Goal: Transaction & Acquisition: Download file/media

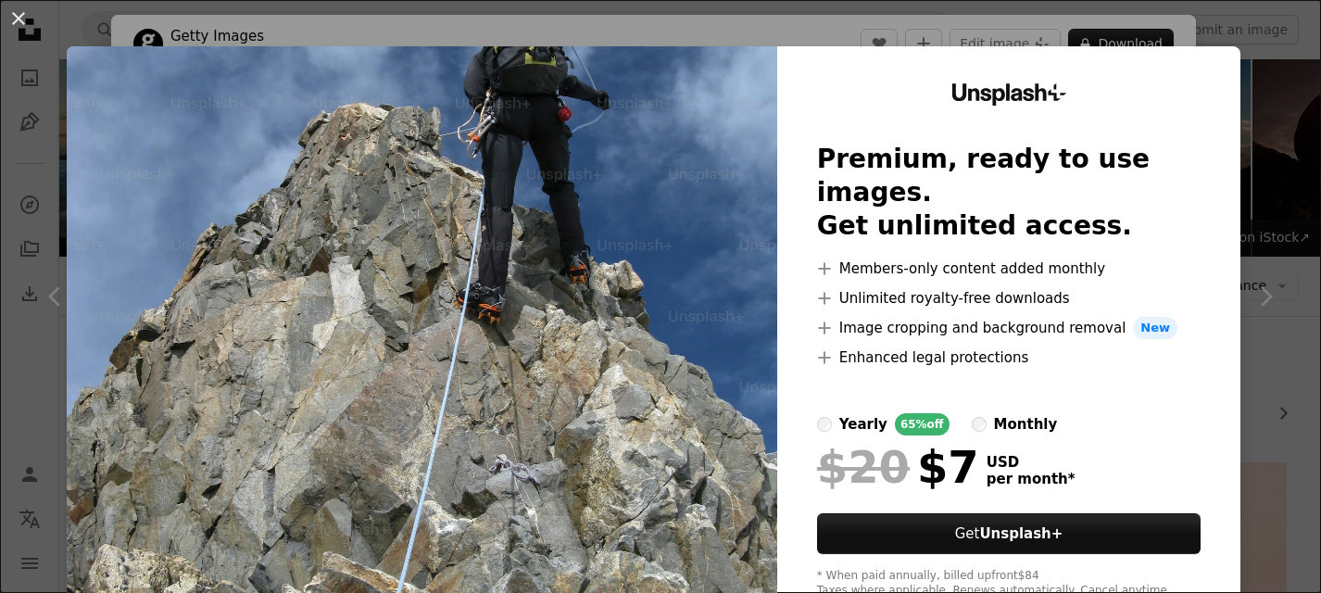
scroll to position [2309, 0]
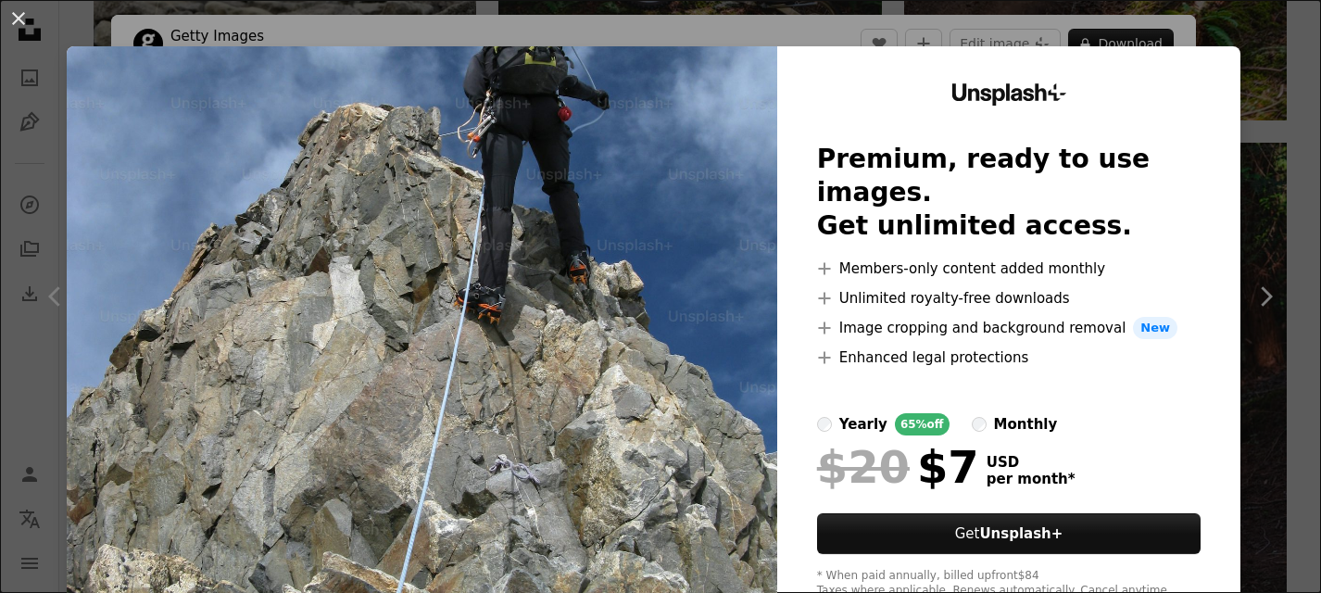
click at [1178, 26] on div "An X shape Unsplash+ Premium, ready to use images. Get unlimited access. A plus…" at bounding box center [660, 296] width 1321 height 593
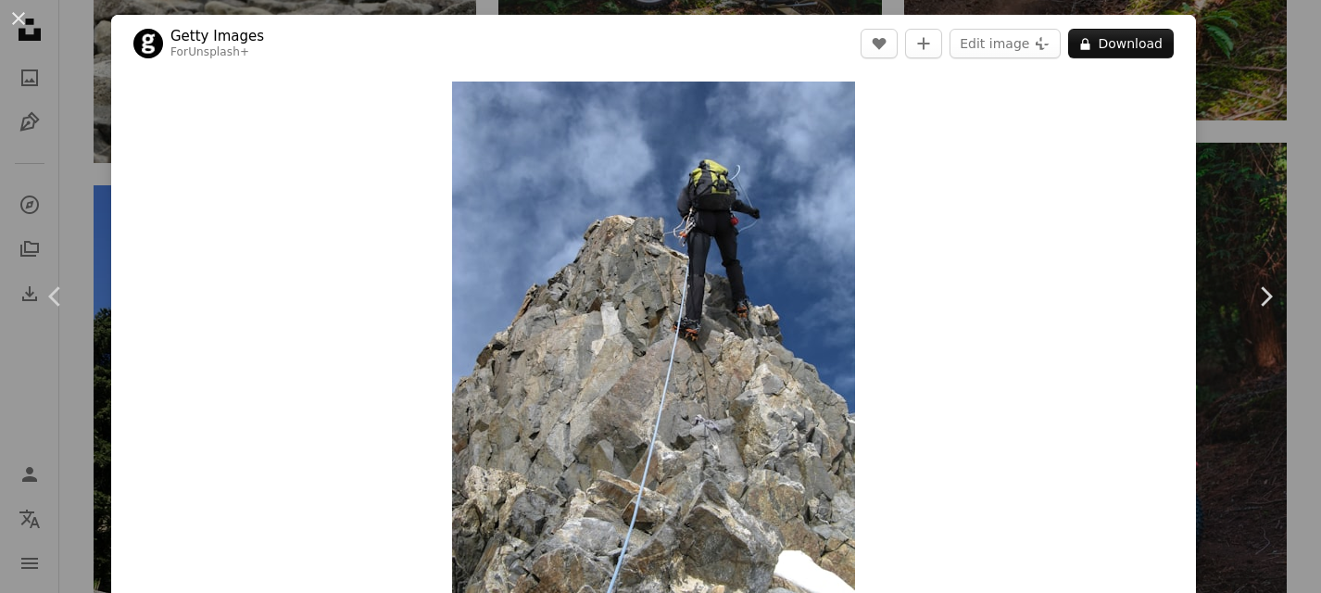
click at [1220, 51] on div "An X shape Chevron left Chevron right Getty Images For Unsplash+ A heart A plus…" at bounding box center [660, 296] width 1321 height 593
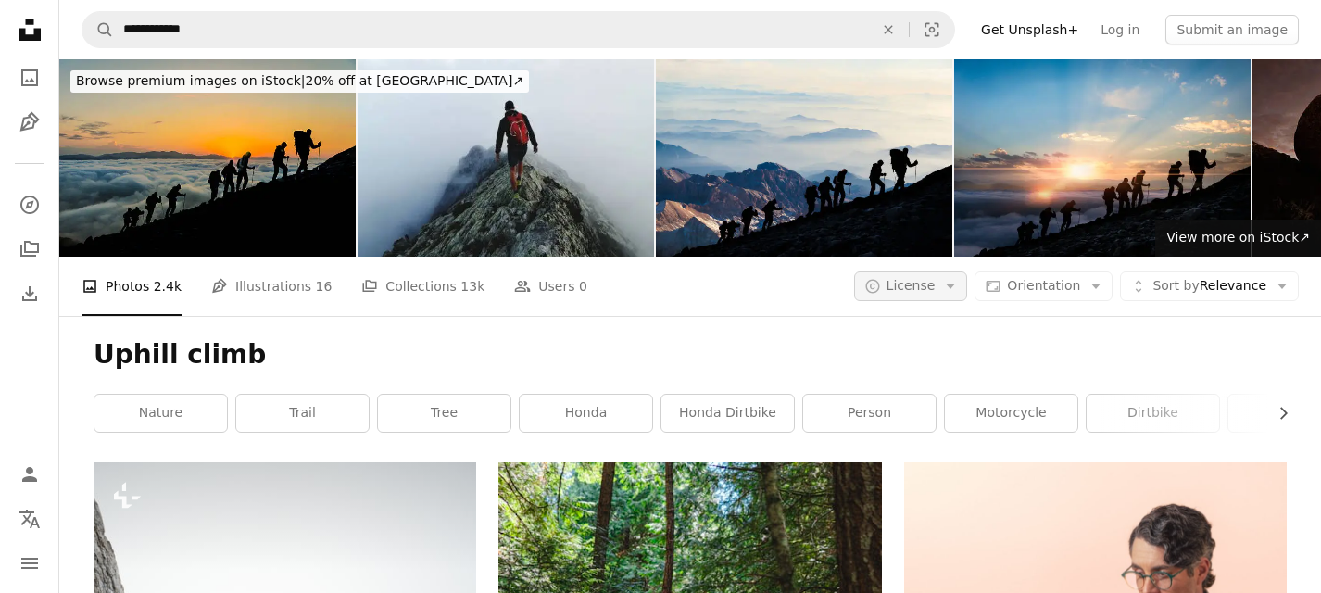
click at [968, 285] on button "A copyright icon © License Arrow down" at bounding box center [911, 286] width 114 height 30
click at [924, 437] on span "Free" at bounding box center [959, 434] width 113 height 19
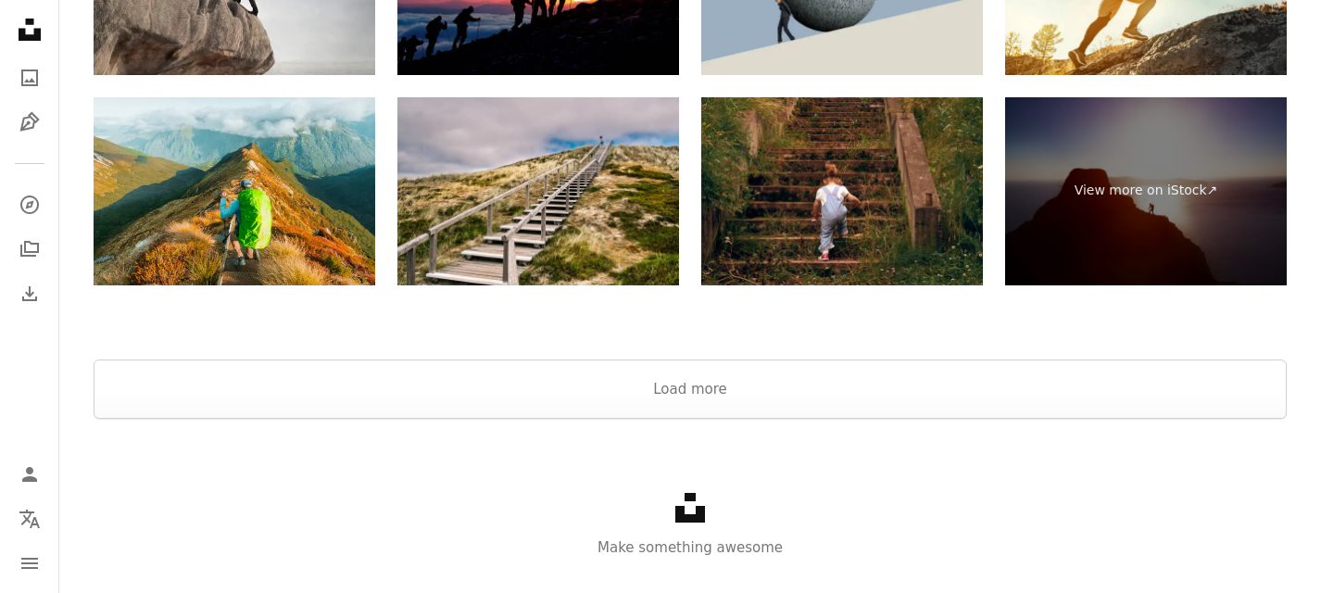
scroll to position [4826, 0]
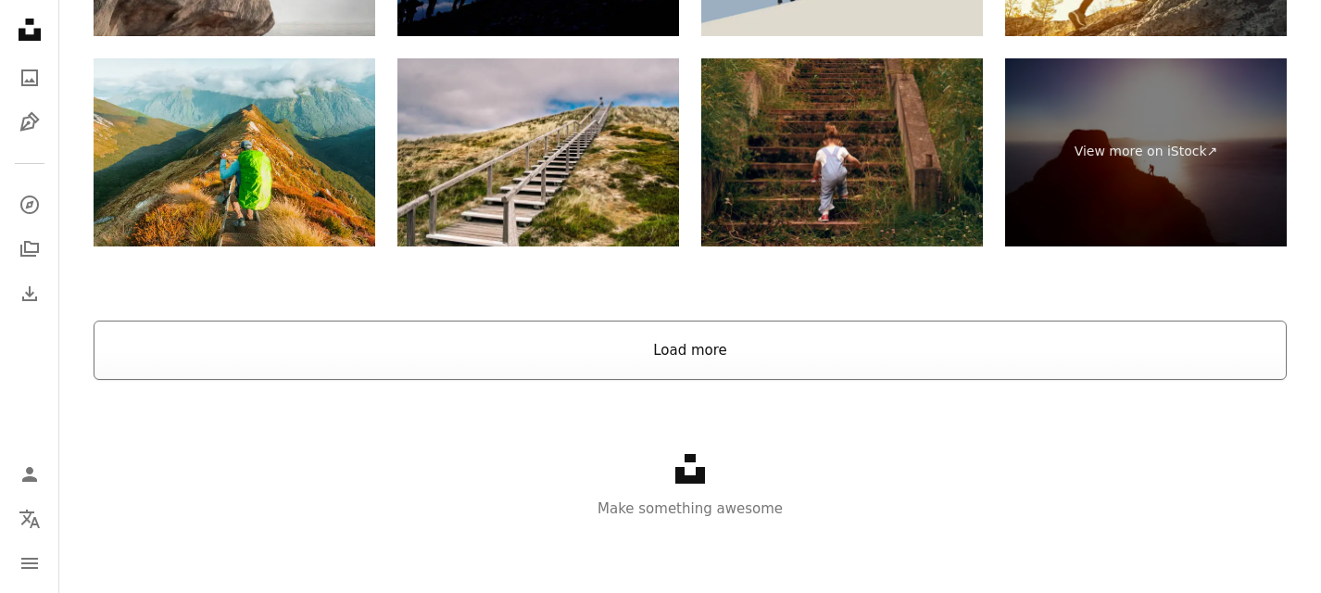
click at [685, 354] on button "Load more" at bounding box center [690, 350] width 1193 height 59
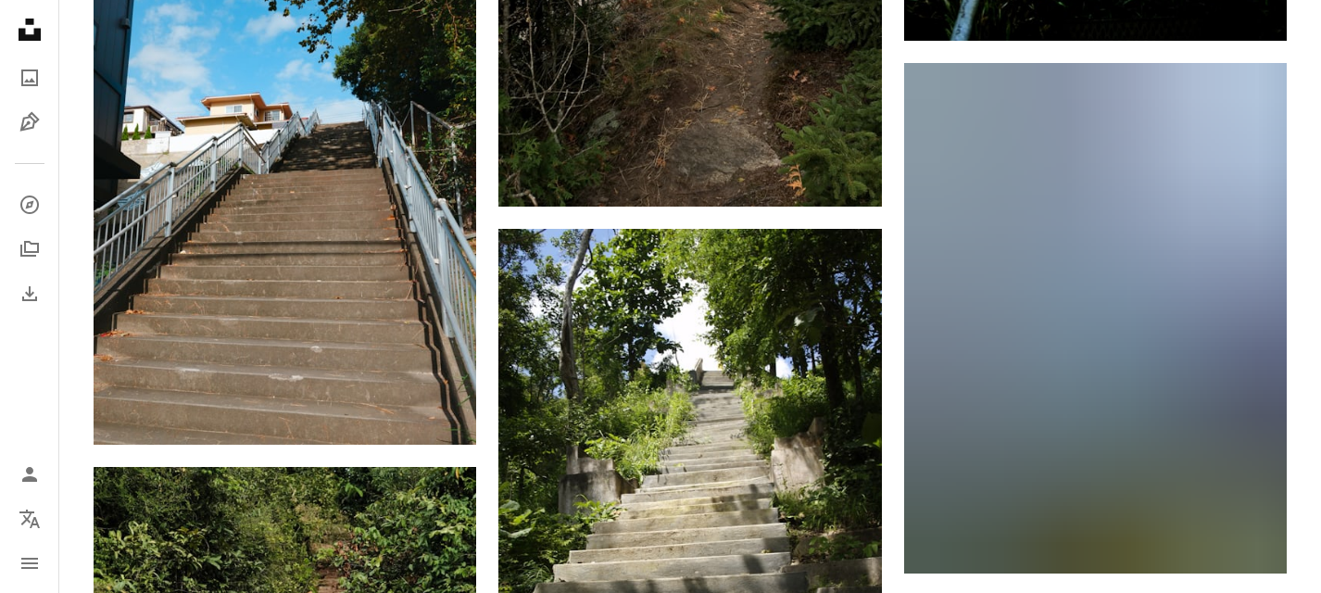
scroll to position [9951, 0]
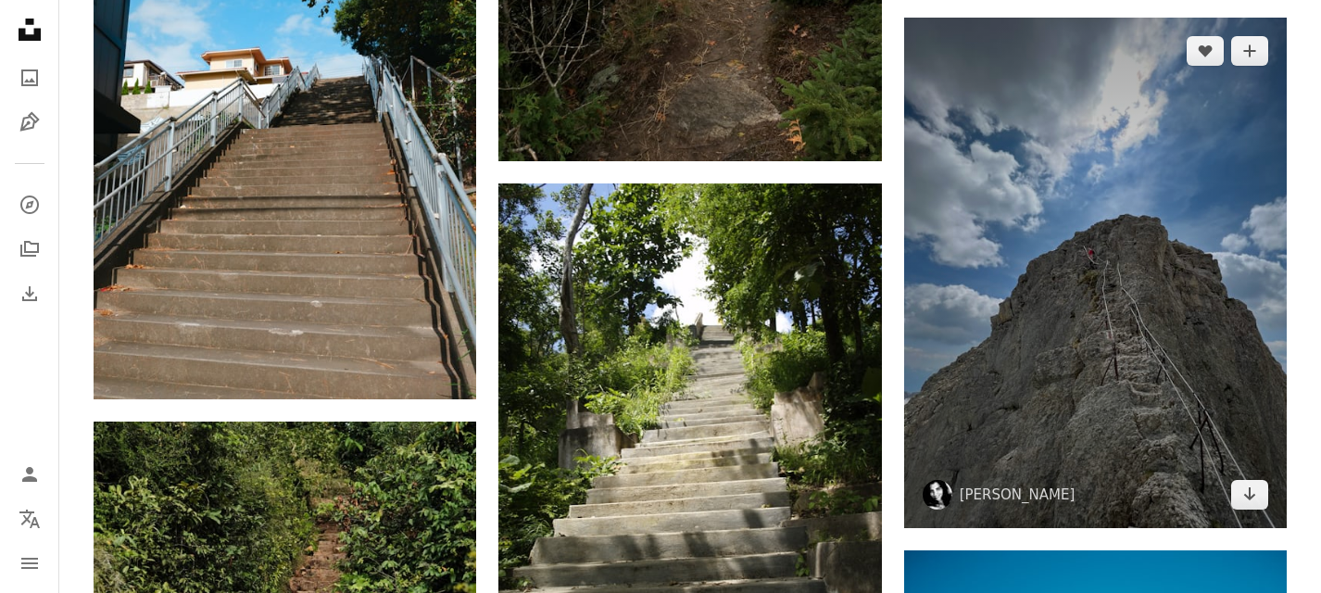
click at [1054, 254] on img at bounding box center [1095, 273] width 383 height 510
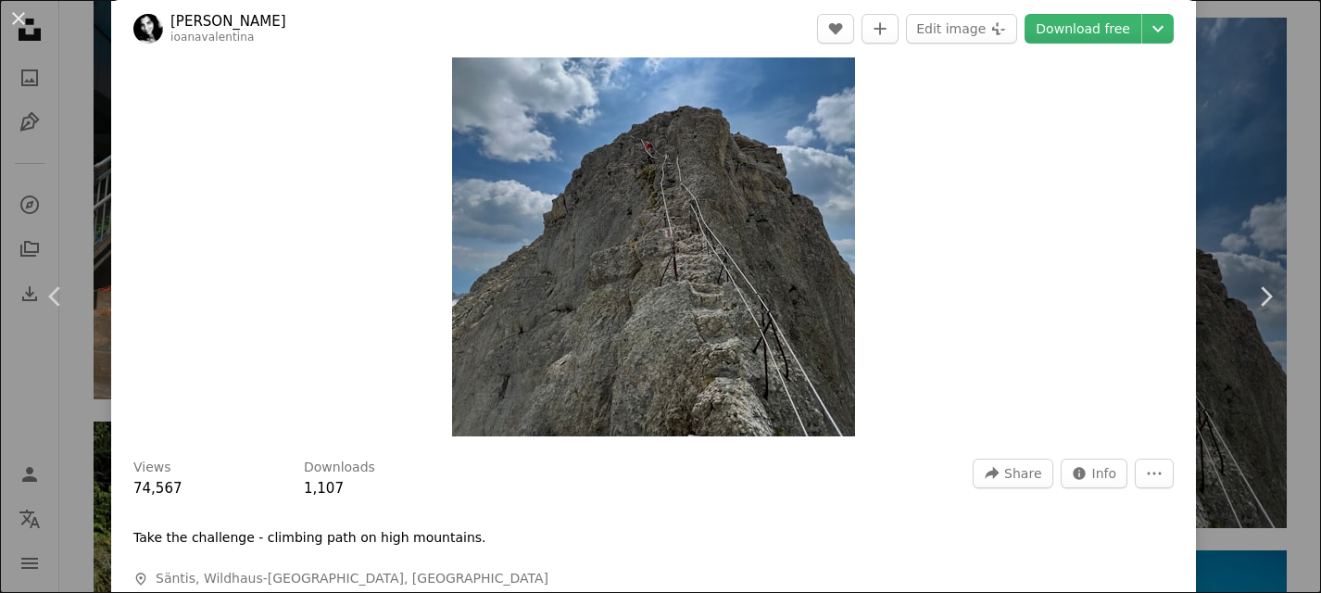
scroll to position [77, 0]
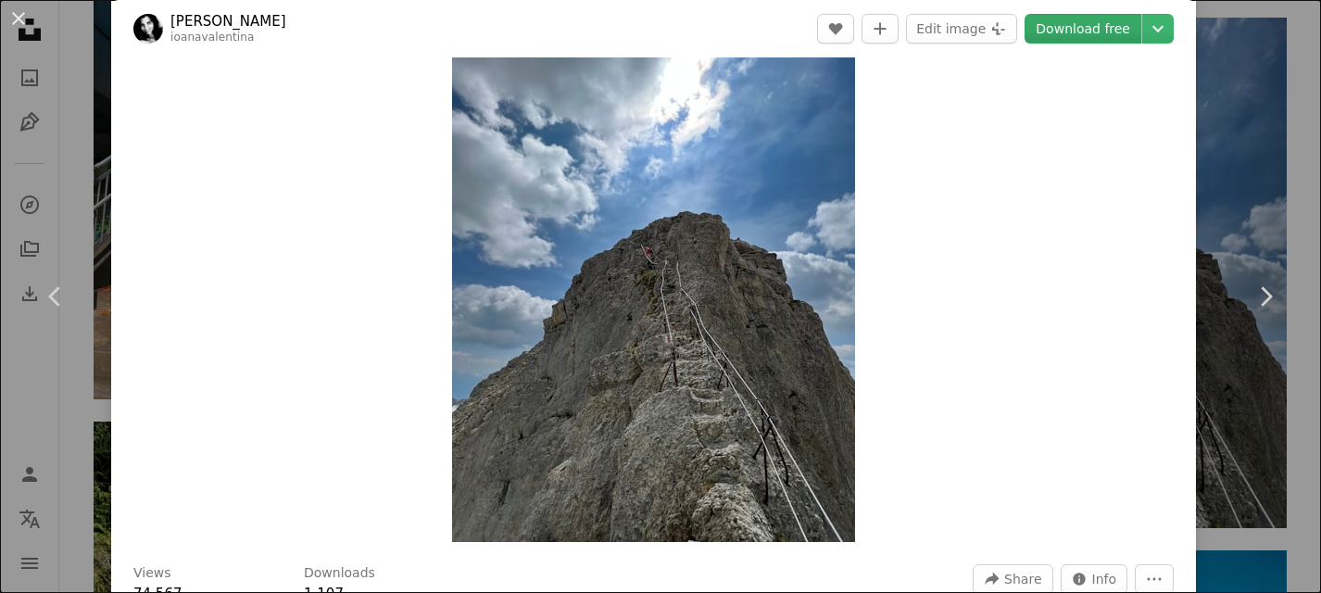
click at [1099, 31] on link "Download free" at bounding box center [1083, 29] width 117 height 30
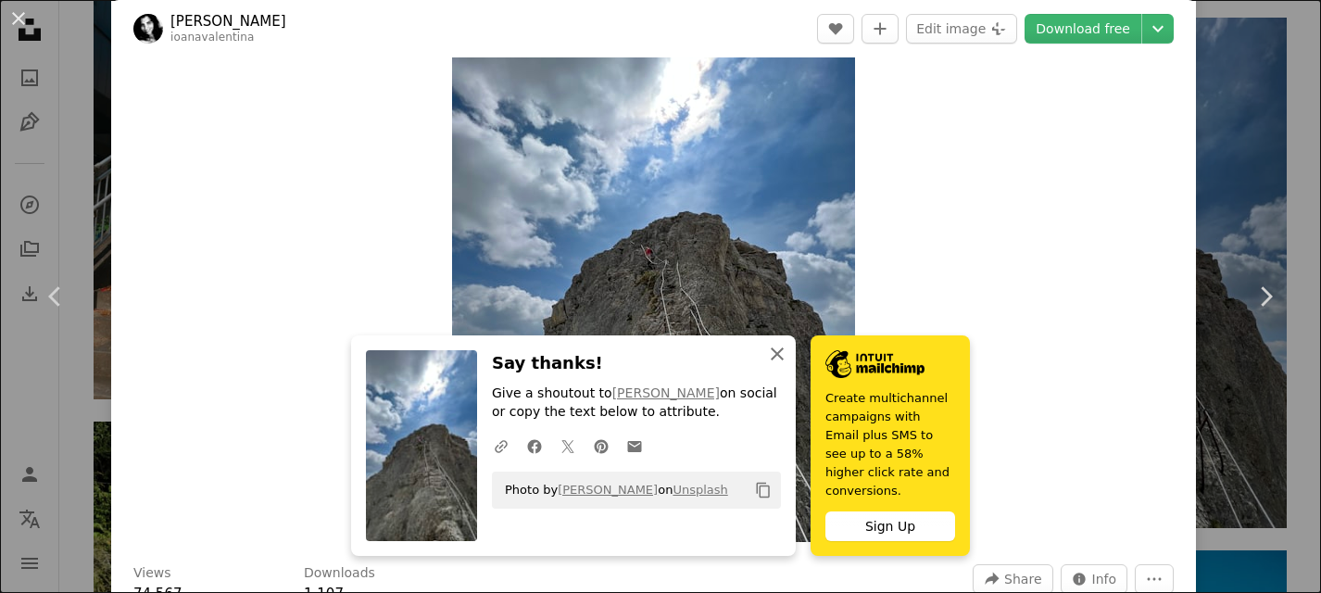
click at [780, 362] on icon "An X shape" at bounding box center [777, 354] width 22 height 22
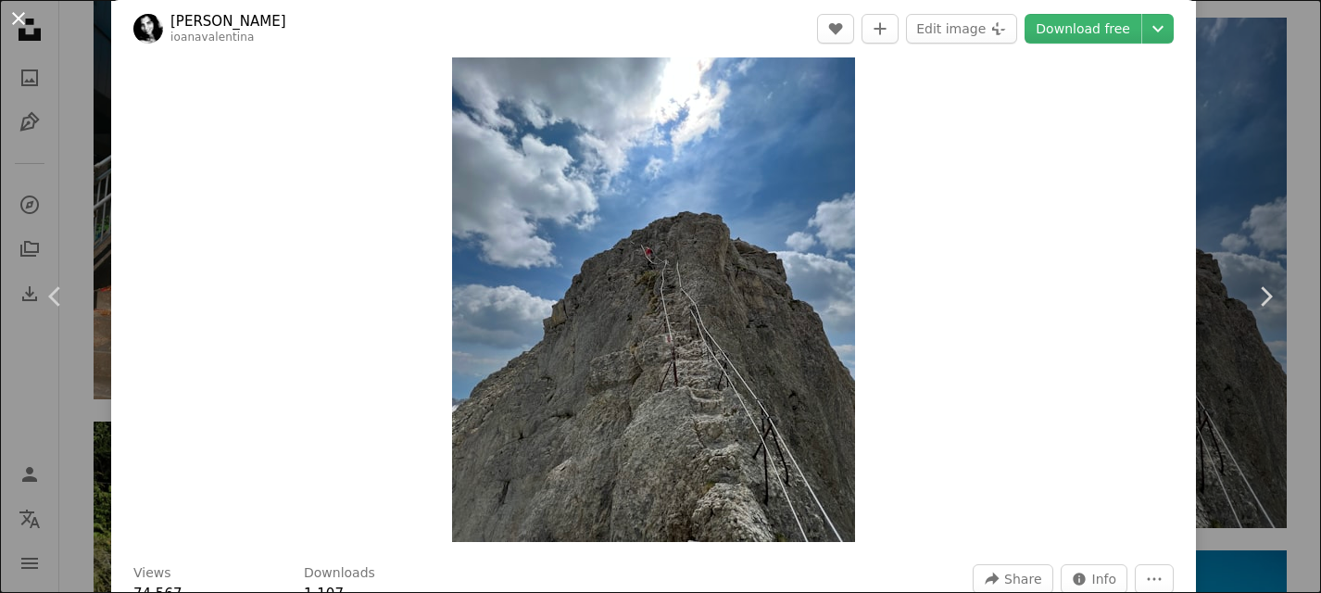
click at [13, 19] on button "An X shape" at bounding box center [18, 18] width 22 height 22
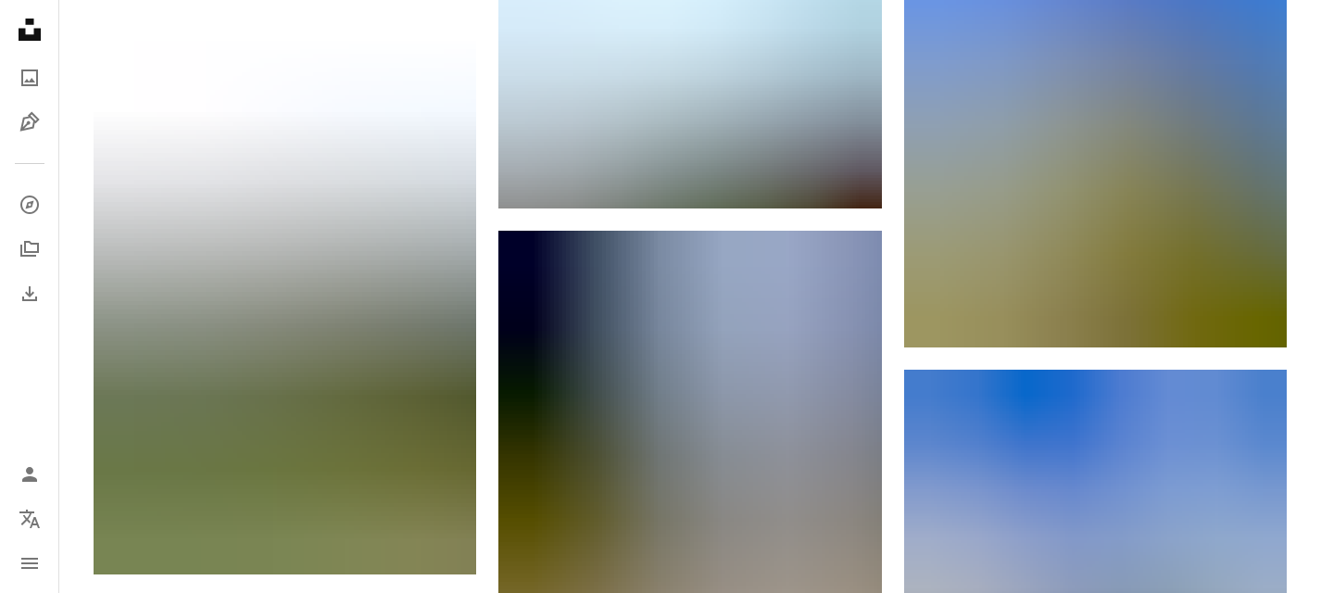
scroll to position [12583, 0]
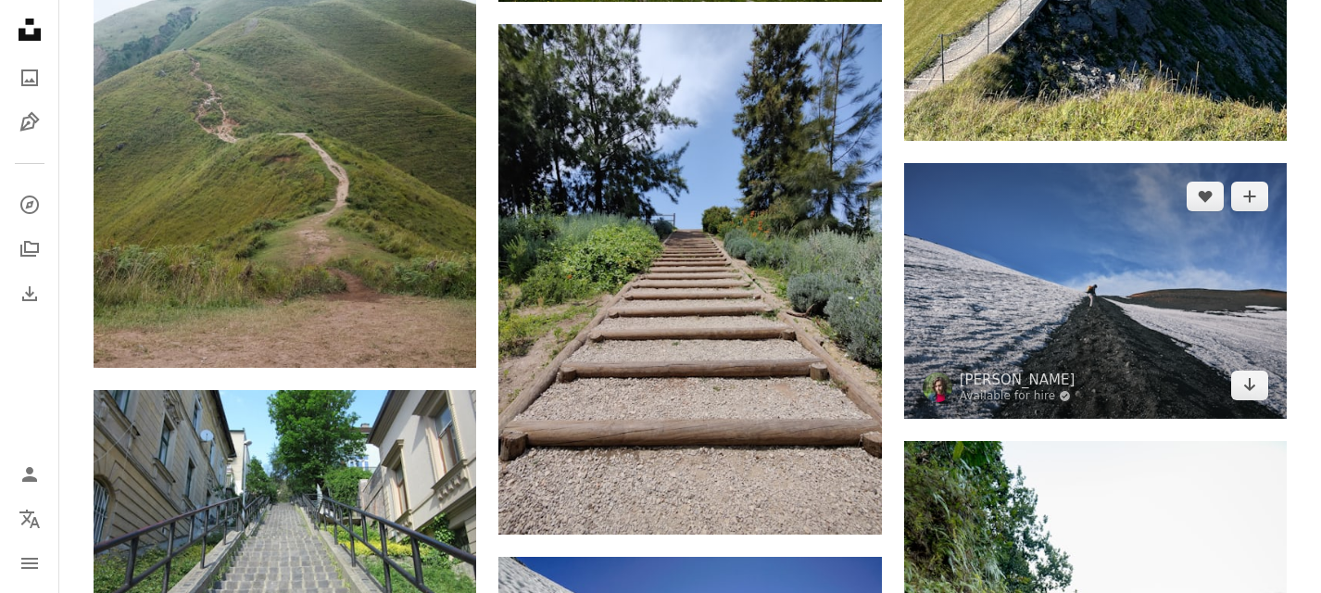
click at [1112, 347] on img at bounding box center [1095, 290] width 383 height 255
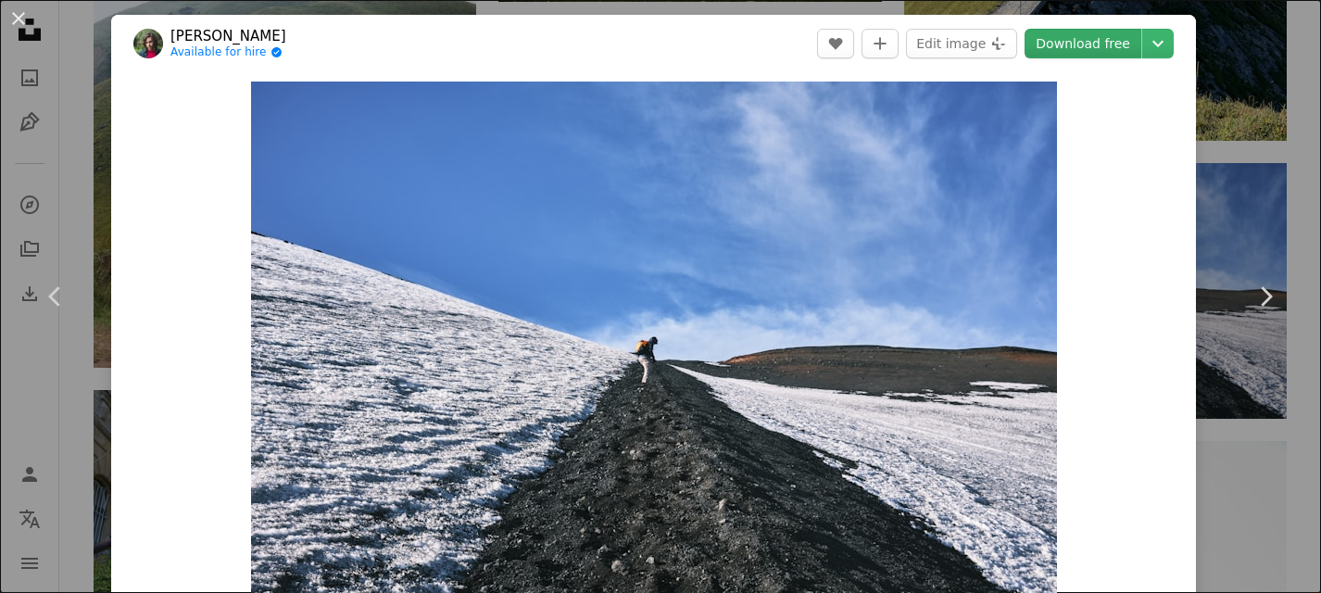
click at [1083, 34] on link "Download free" at bounding box center [1083, 44] width 117 height 30
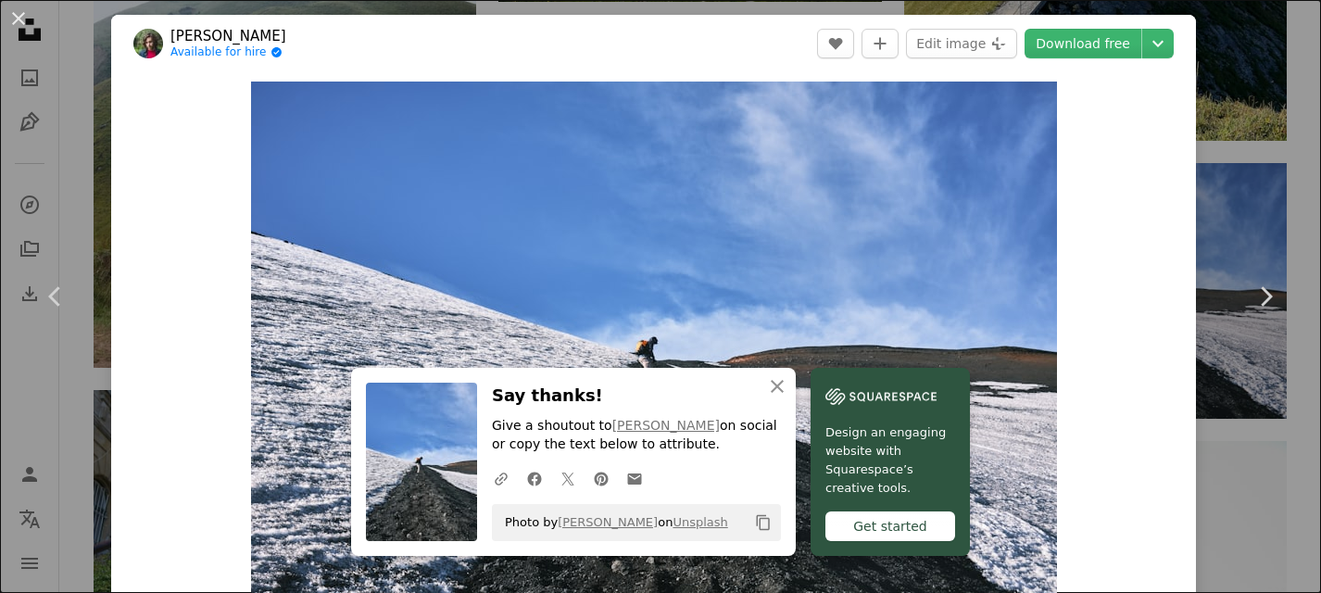
click at [60, 171] on div "An X shape Chevron left Chevron right An X shape Close Say thanks! Give a shout…" at bounding box center [660, 296] width 1321 height 593
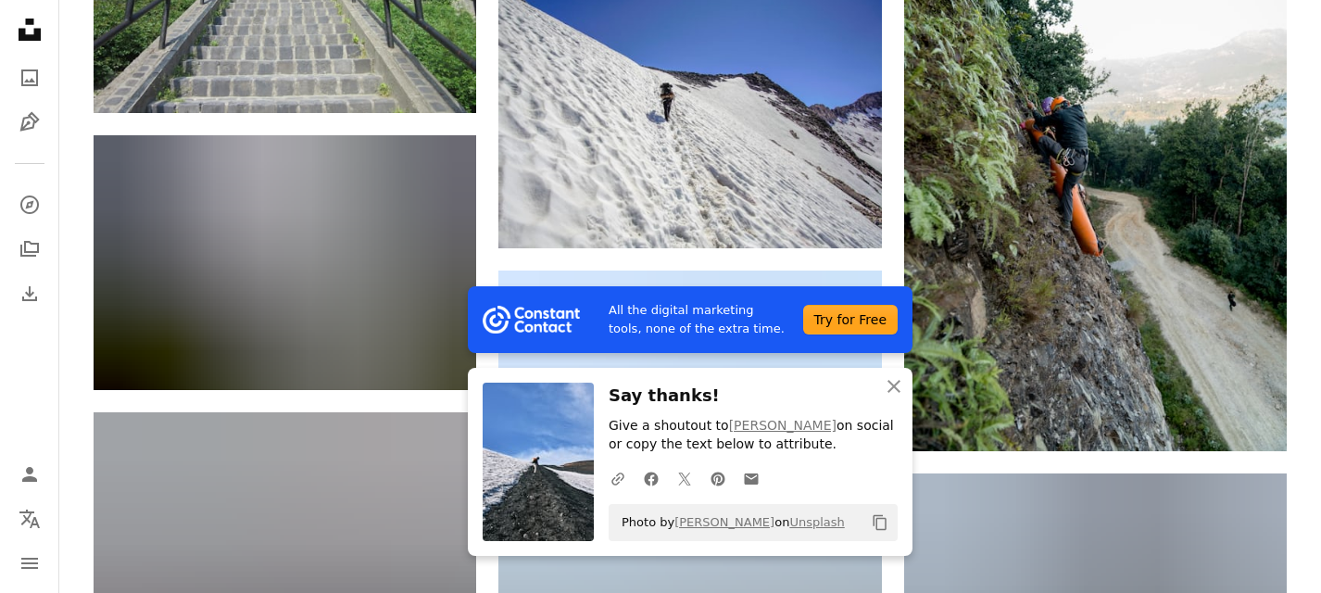
scroll to position [13146, 0]
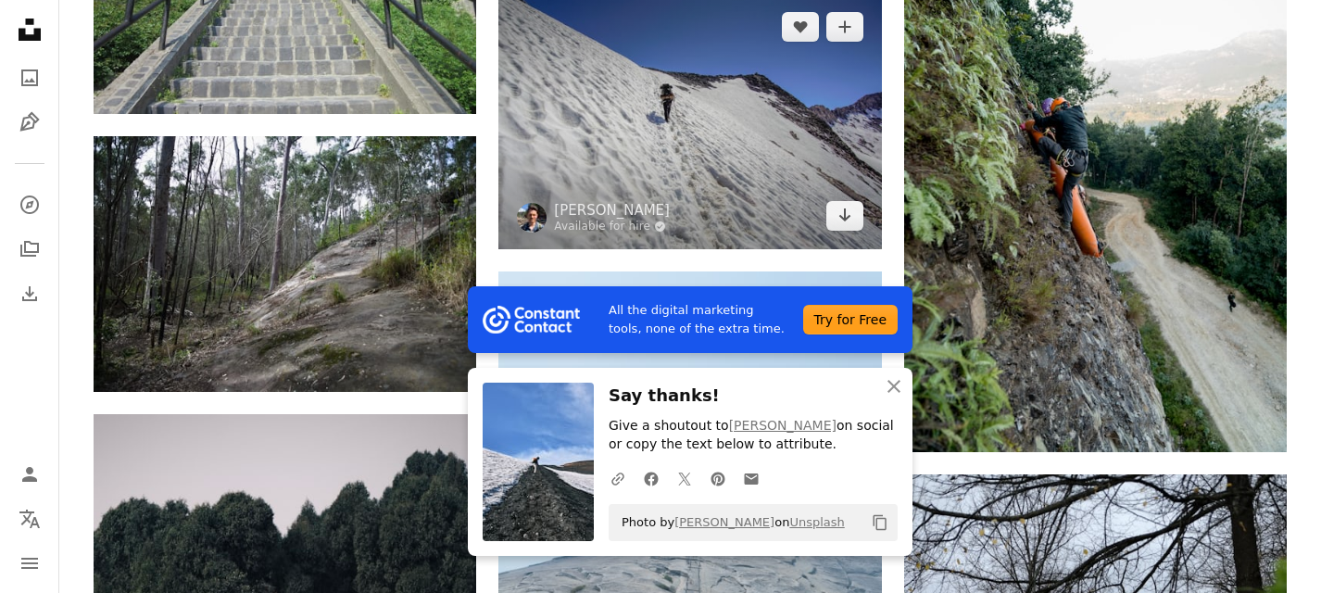
click at [695, 121] on img at bounding box center [689, 121] width 383 height 255
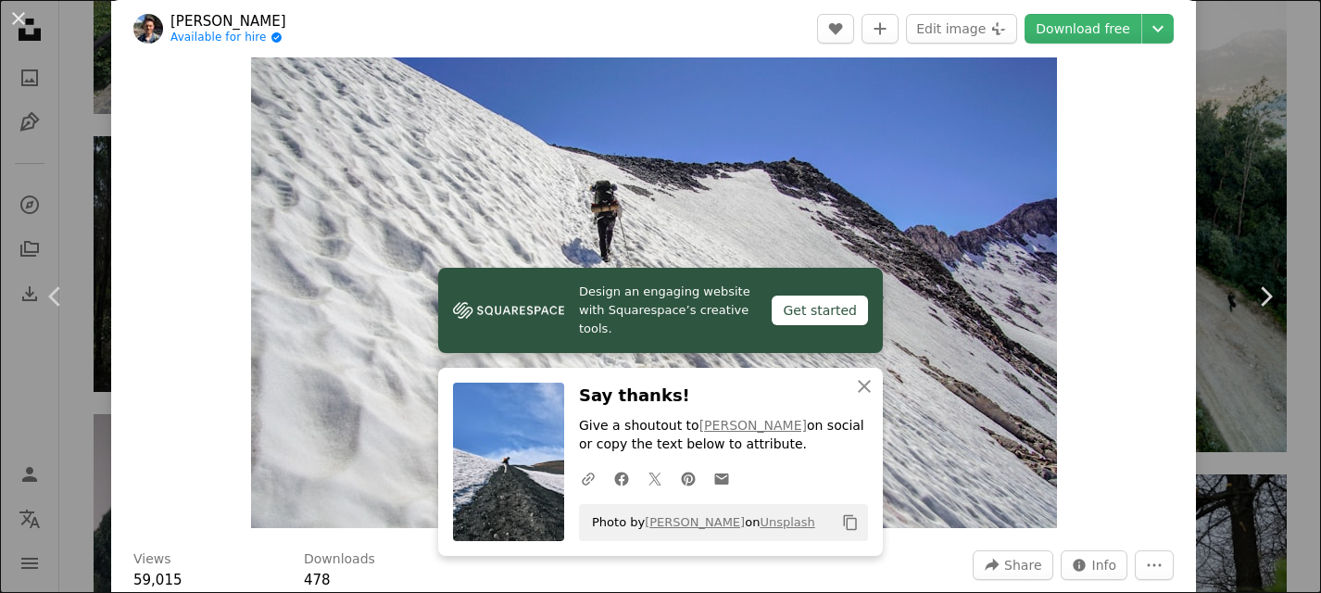
scroll to position [88, 0]
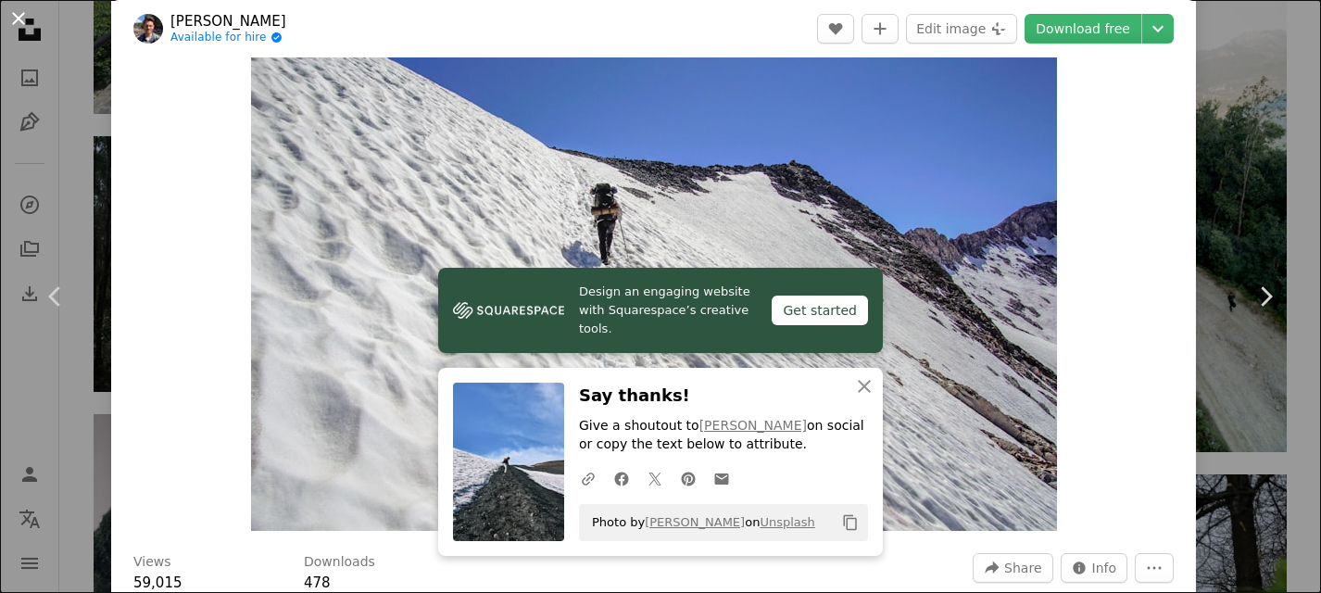
click at [20, 21] on button "An X shape" at bounding box center [18, 18] width 22 height 22
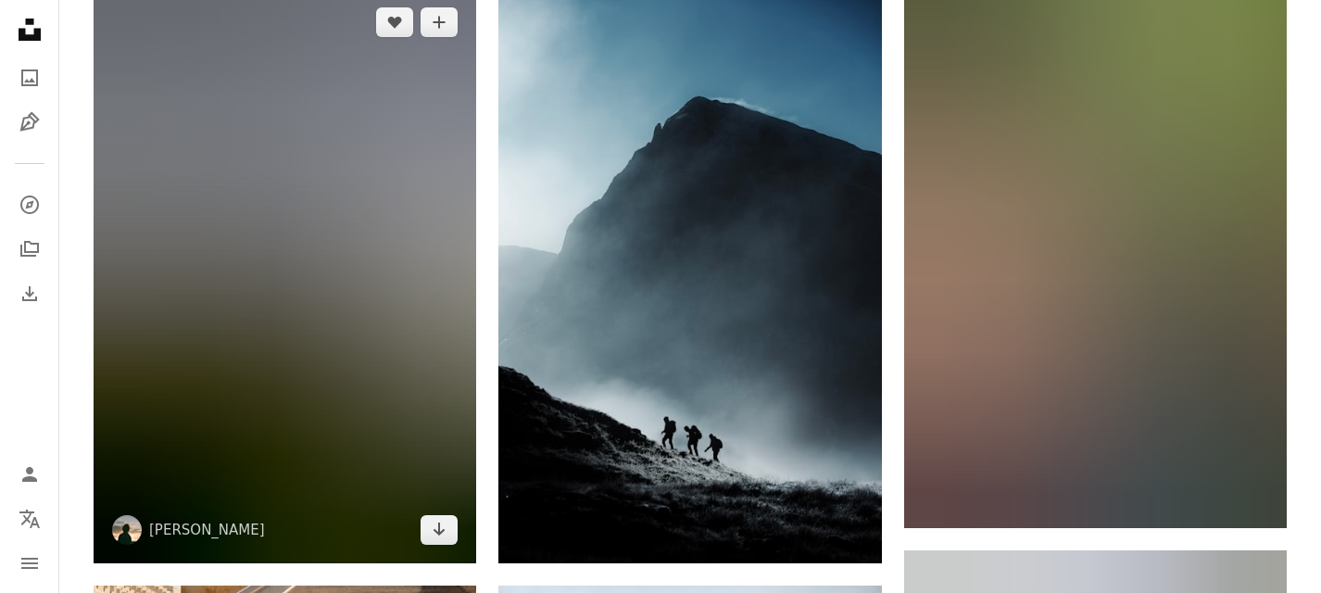
scroll to position [4008, 0]
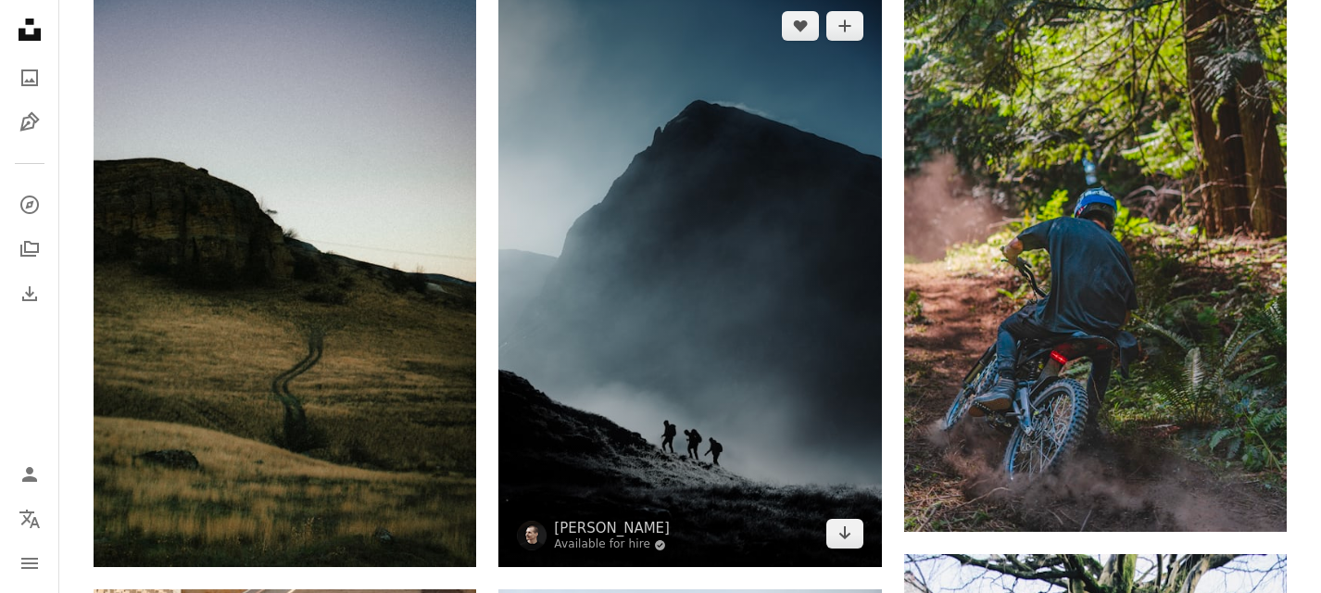
click at [824, 129] on img at bounding box center [689, 280] width 383 height 574
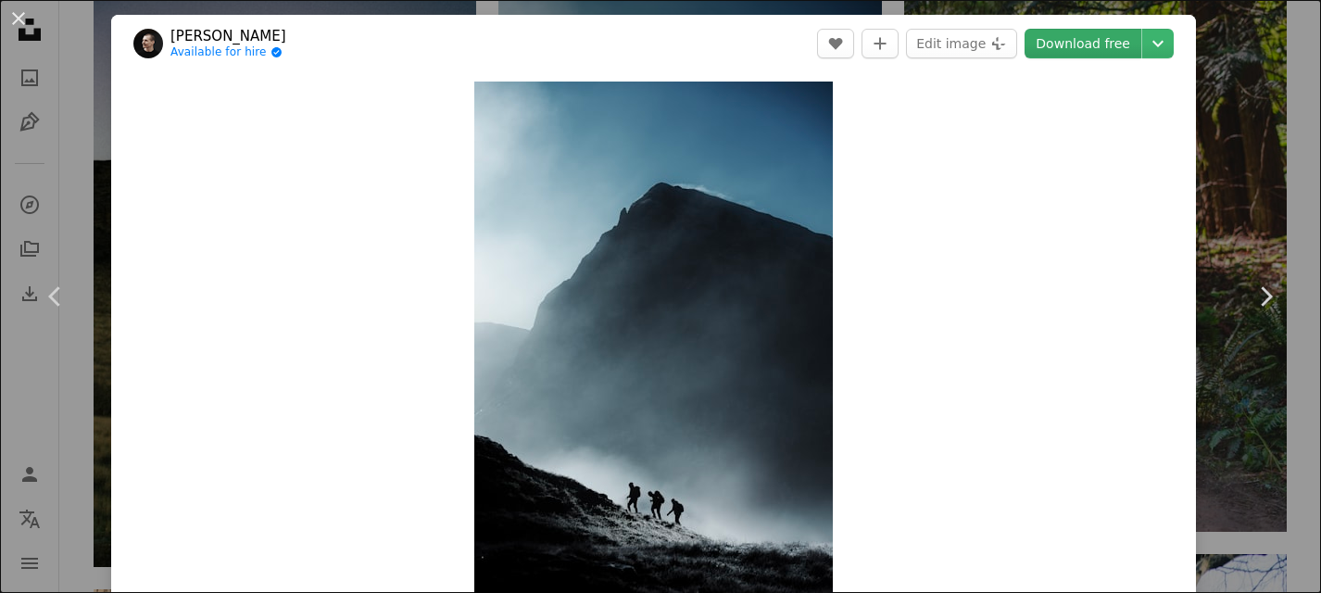
click at [1117, 34] on link "Download free" at bounding box center [1083, 44] width 117 height 30
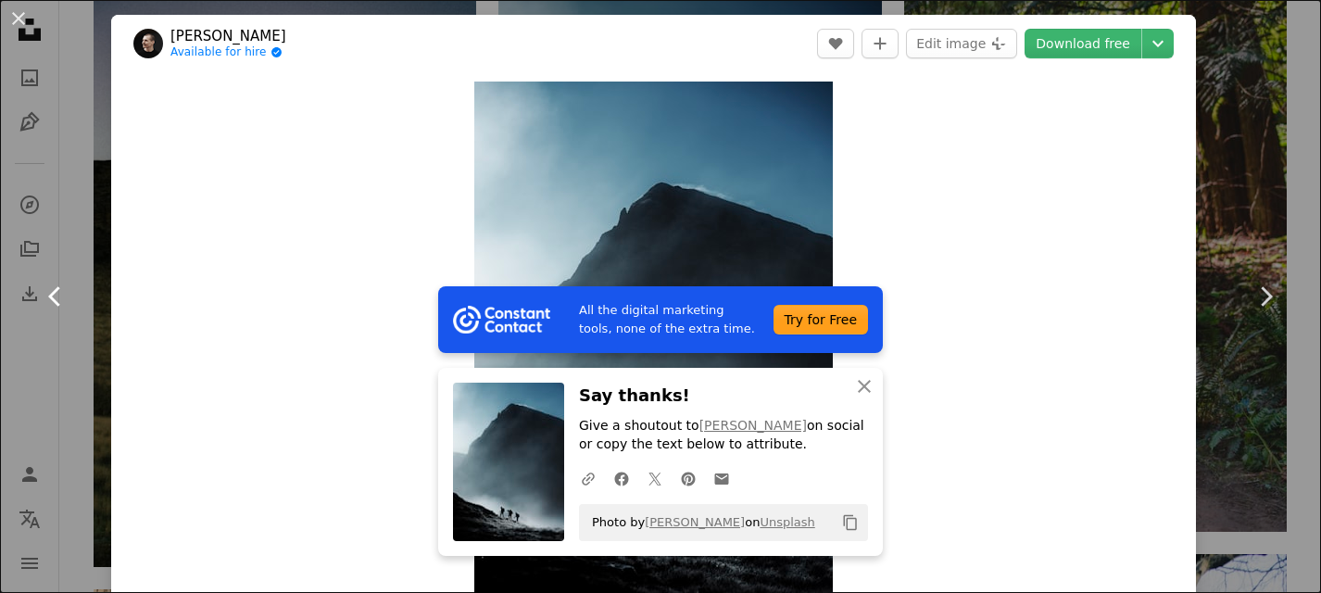
click at [78, 298] on link "Chevron left" at bounding box center [55, 297] width 111 height 178
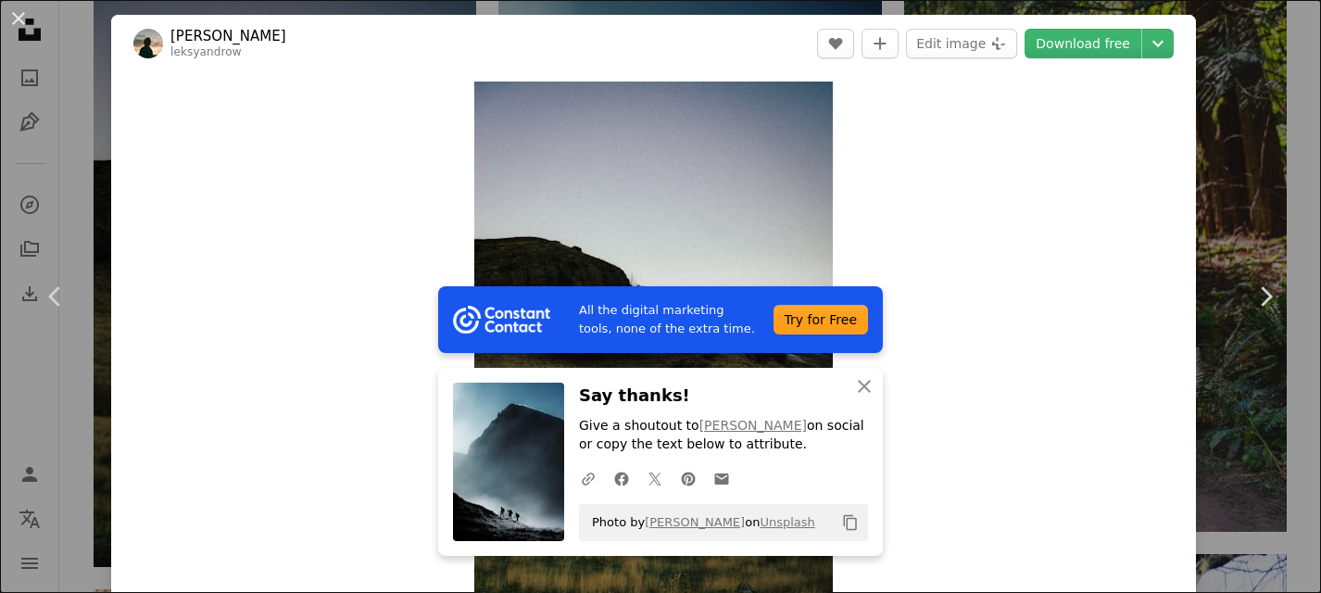
click at [1222, 28] on div "An X shape Chevron left Chevron right All the digital marketing tools, none of …" at bounding box center [660, 296] width 1321 height 593
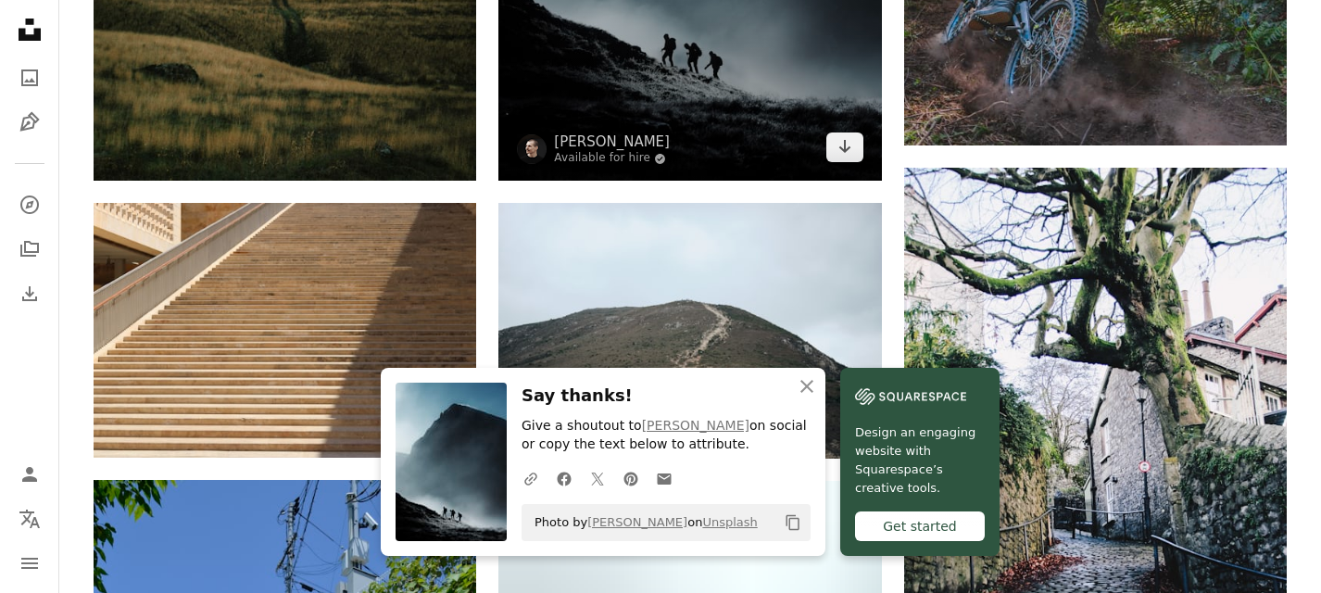
scroll to position [4428, 0]
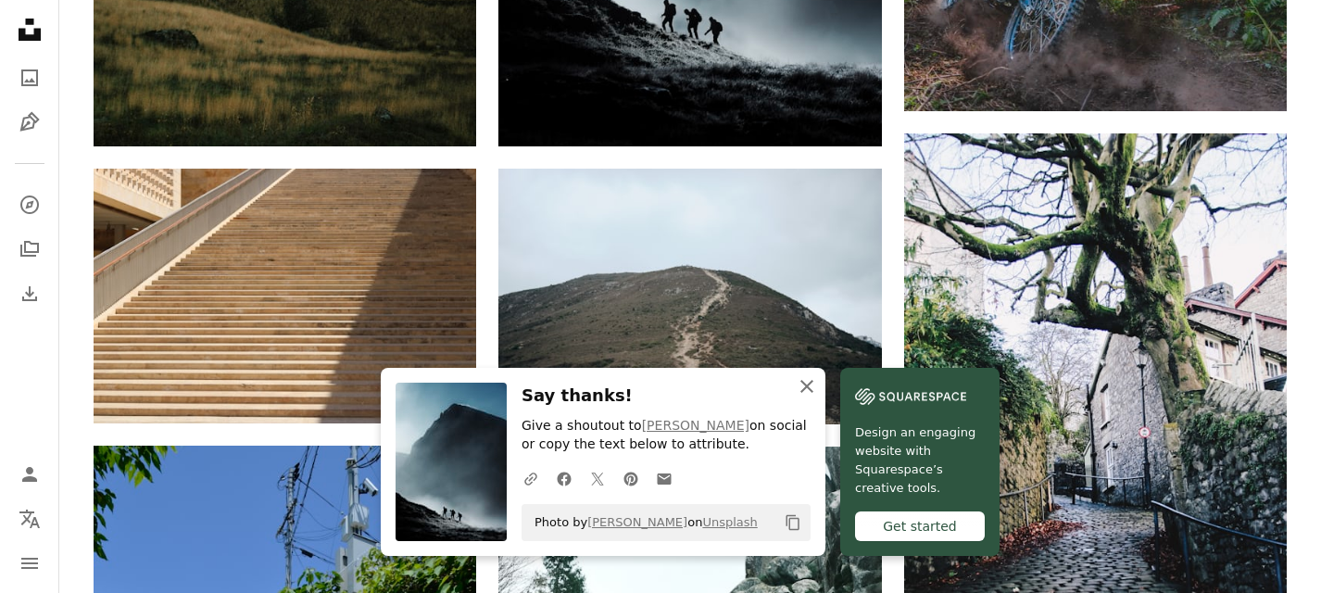
click at [799, 381] on icon "An X shape" at bounding box center [807, 386] width 22 height 22
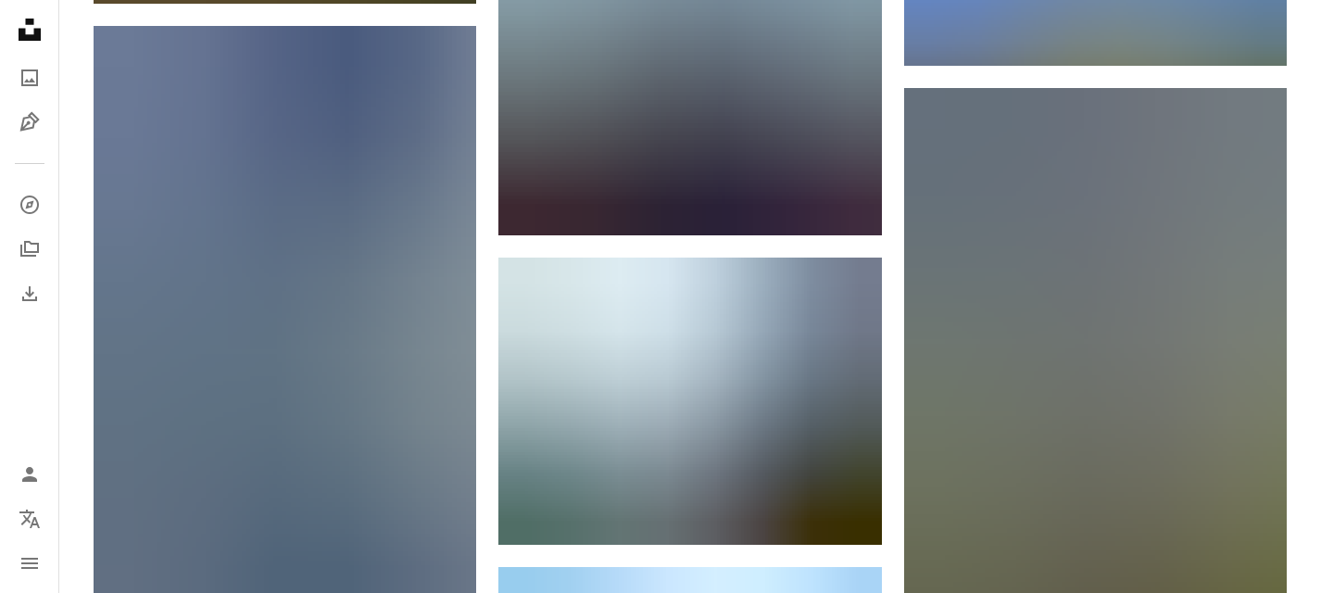
scroll to position [7601, 0]
